Goal: Task Accomplishment & Management: Complete application form

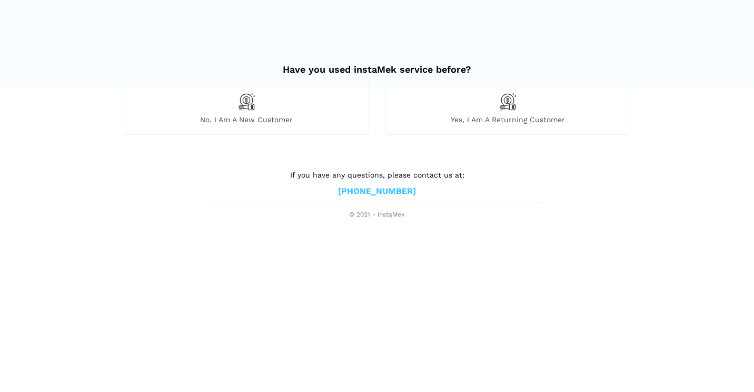
click at [292, 110] on div "No, I am a new customer" at bounding box center [246, 109] width 245 height 52
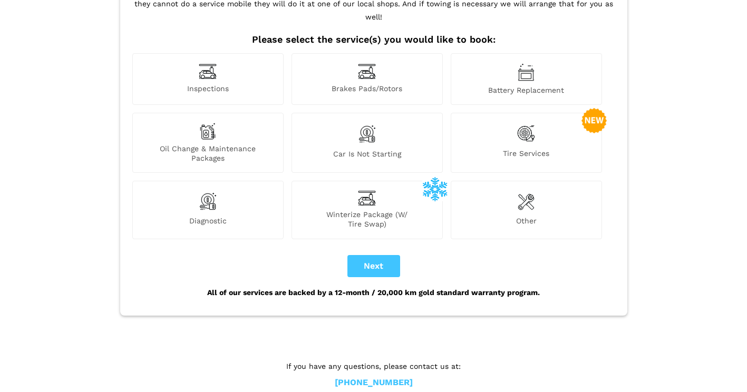
scroll to position [109, 0]
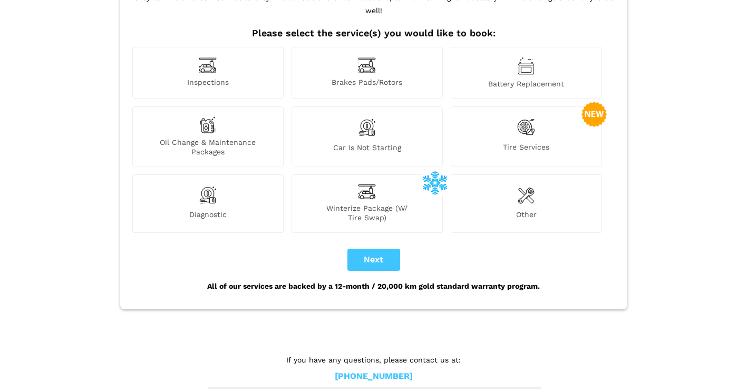
click at [518, 210] on span "Other" at bounding box center [526, 216] width 150 height 13
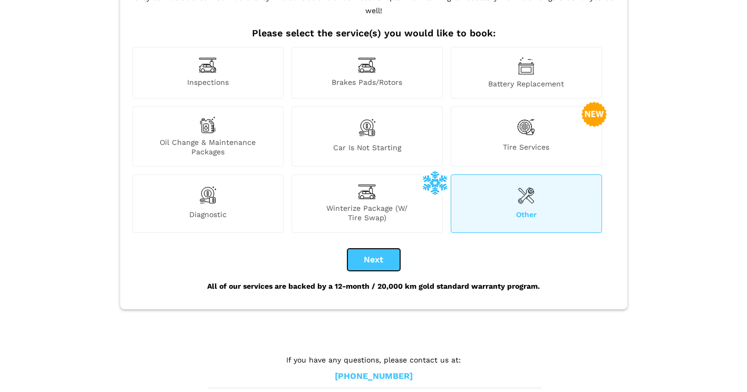
click at [381, 249] on button "Next" at bounding box center [373, 260] width 53 height 22
checkbox input "true"
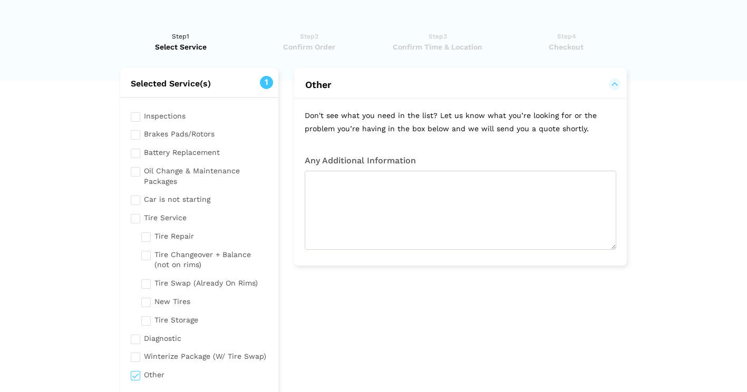
scroll to position [0, 0]
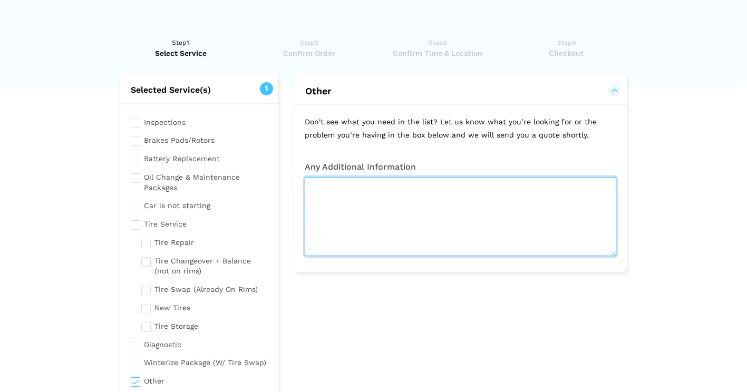
click at [442, 212] on textarea at bounding box center [460, 216] width 311 height 79
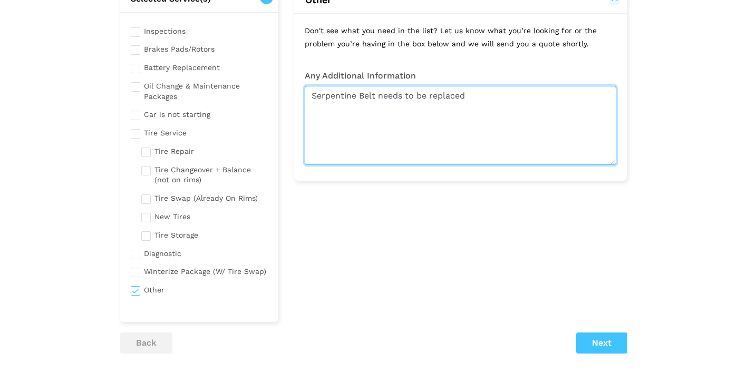
scroll to position [105, 0]
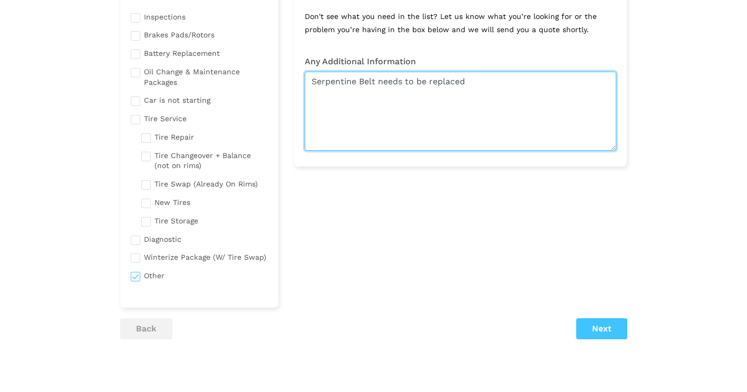
type textarea "Serpentine Belt needs to be replaced"
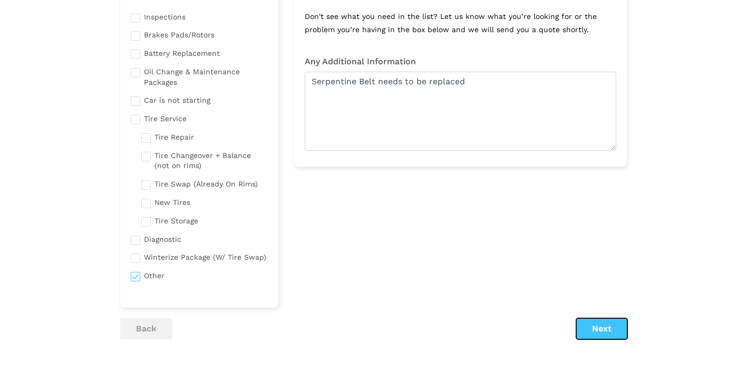
click at [610, 329] on button "Next" at bounding box center [601, 328] width 51 height 21
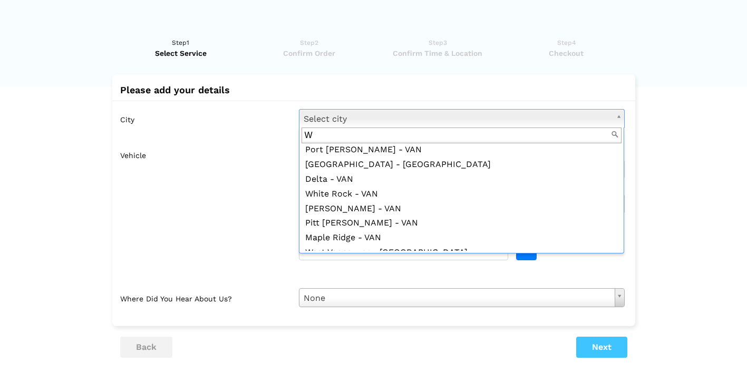
scroll to position [0, 0]
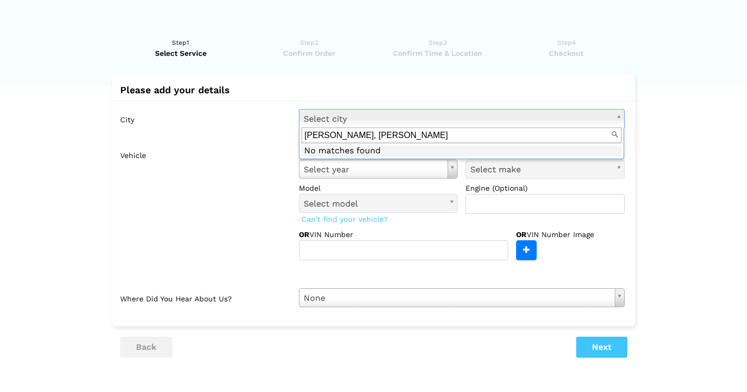
type input "[GEOGRAPHIC_DATA], [GEOGRAPHIC_DATA]"
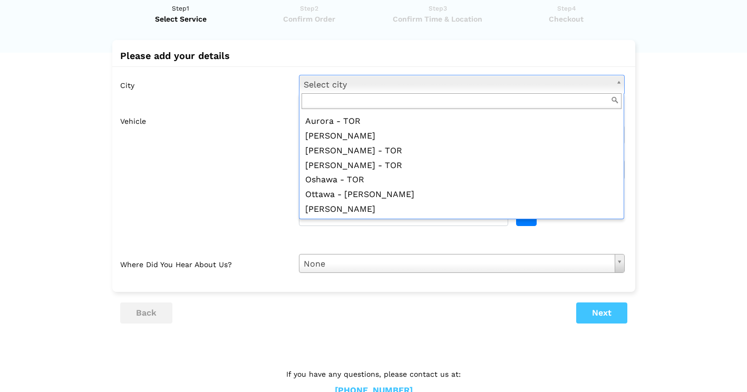
scroll to position [53, 0]
